Goal: Information Seeking & Learning: Learn about a topic

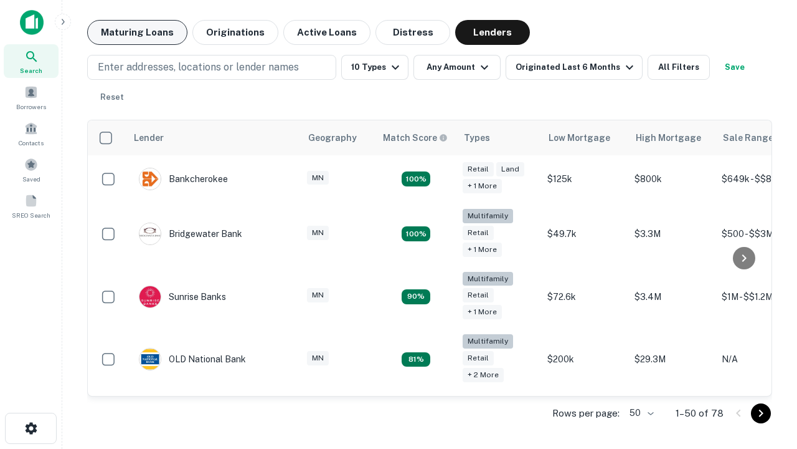
click at [137, 32] on button "Maturing Loans" at bounding box center [137, 32] width 100 height 25
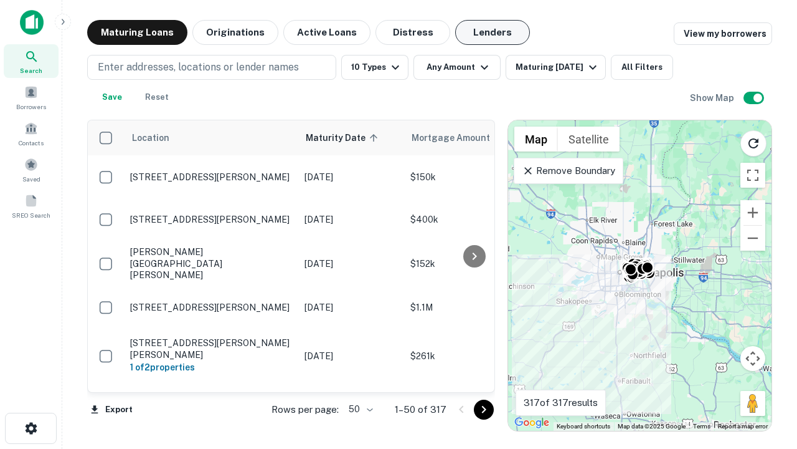
click at [493, 32] on button "Lenders" at bounding box center [492, 32] width 75 height 25
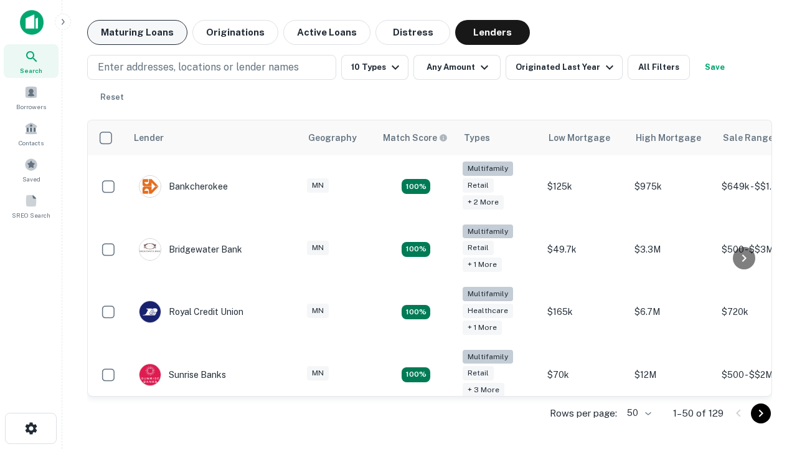
click at [137, 32] on button "Maturing Loans" at bounding box center [137, 32] width 100 height 25
